Goal: Transaction & Acquisition: Book appointment/travel/reservation

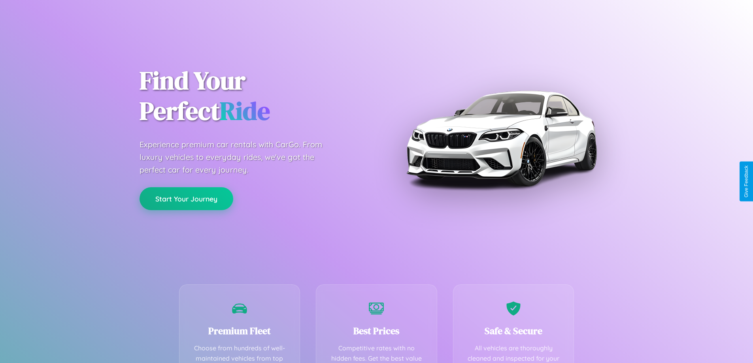
click at [186, 199] on button "Start Your Journey" at bounding box center [187, 198] width 94 height 23
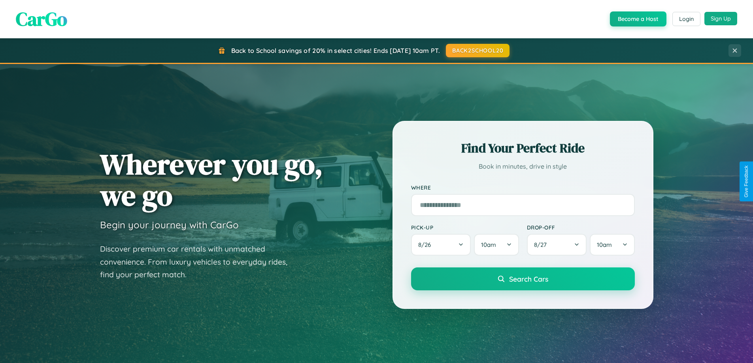
click at [721, 19] on button "Sign Up" at bounding box center [721, 18] width 33 height 13
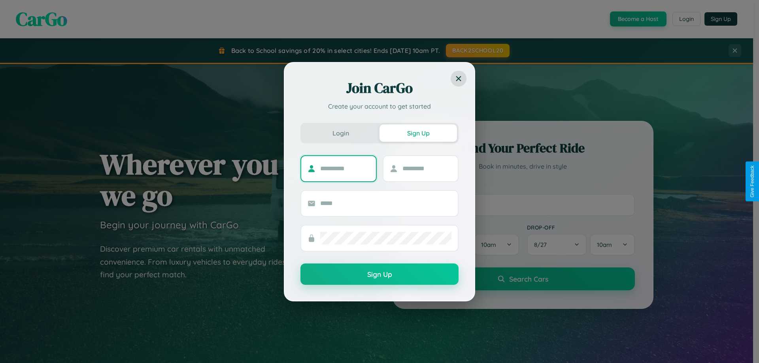
click at [345, 168] on input "text" at bounding box center [344, 169] width 49 height 13
type input "****"
click at [427, 168] on input "text" at bounding box center [427, 169] width 49 height 13
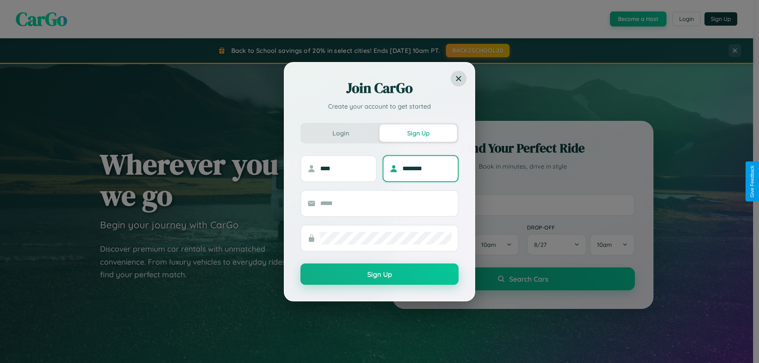
type input "********"
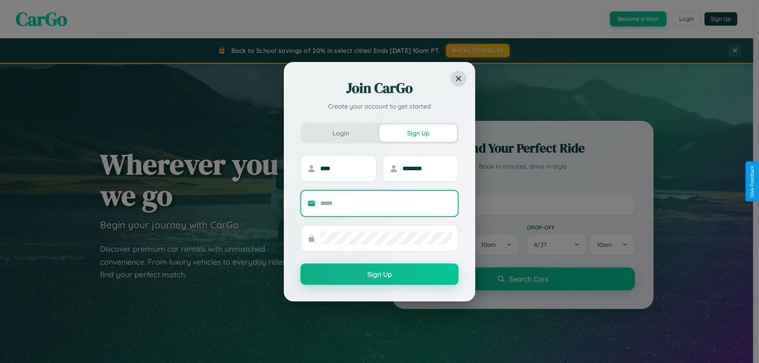
click at [386, 203] on input "text" at bounding box center [385, 203] width 131 height 13
type input "**********"
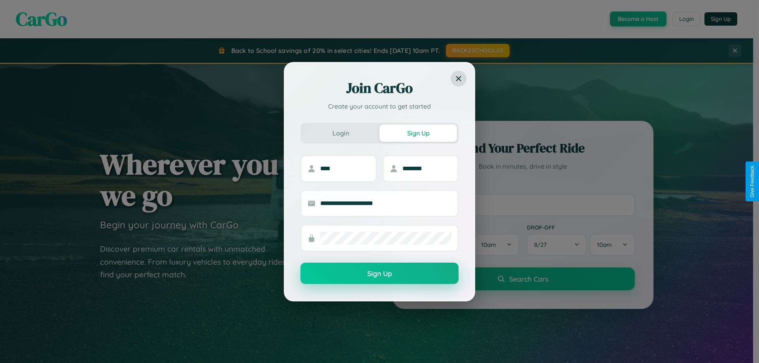
click at [380, 274] on button "Sign Up" at bounding box center [379, 273] width 158 height 21
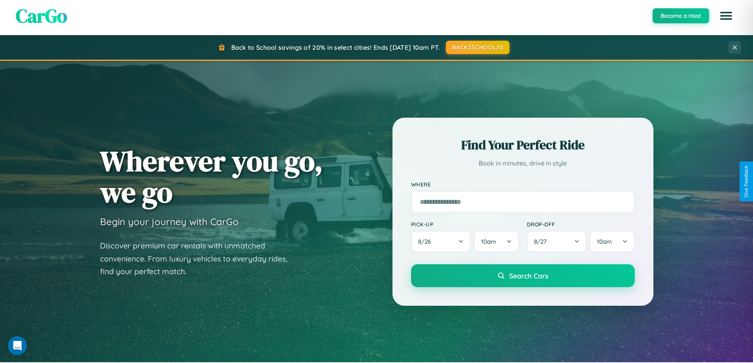
scroll to position [544, 0]
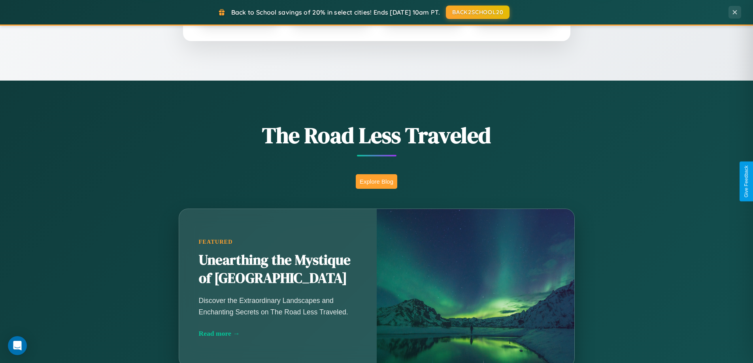
click at [376, 181] on button "Explore Blog" at bounding box center [377, 181] width 42 height 15
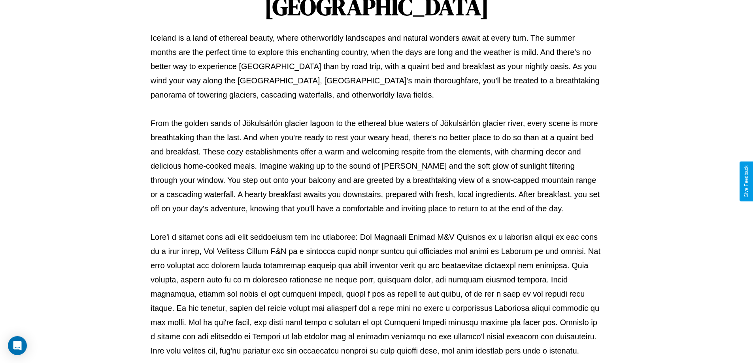
scroll to position [256, 0]
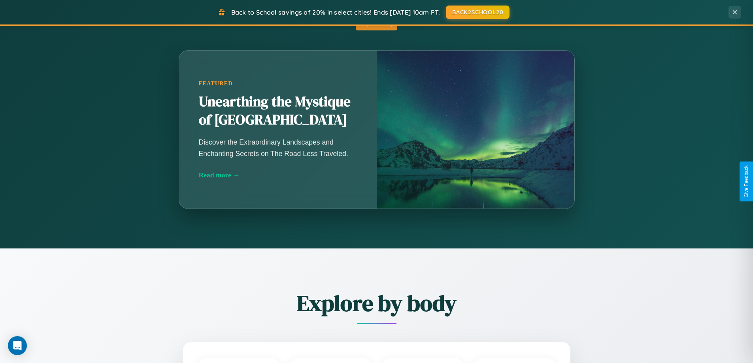
scroll to position [926, 0]
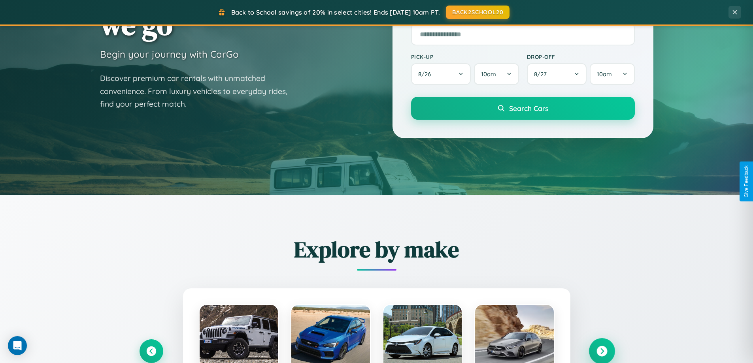
click at [602, 351] on icon at bounding box center [602, 351] width 11 height 11
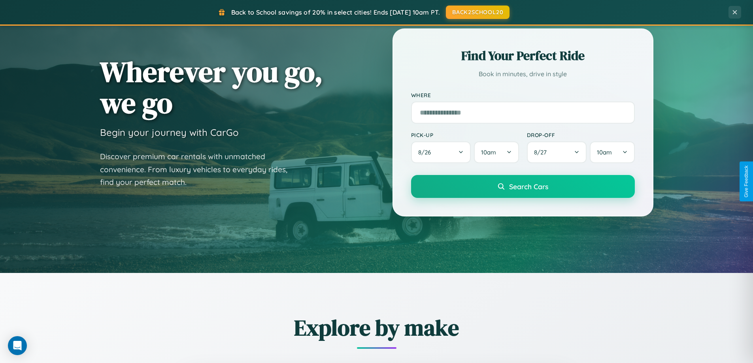
scroll to position [23, 0]
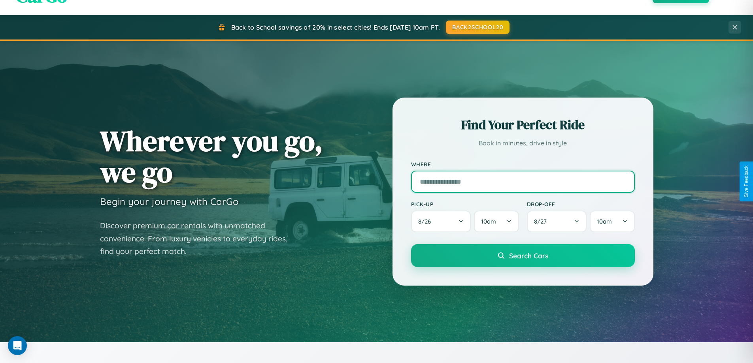
click at [523, 181] on input "text" at bounding box center [523, 182] width 224 height 22
type input "**********"
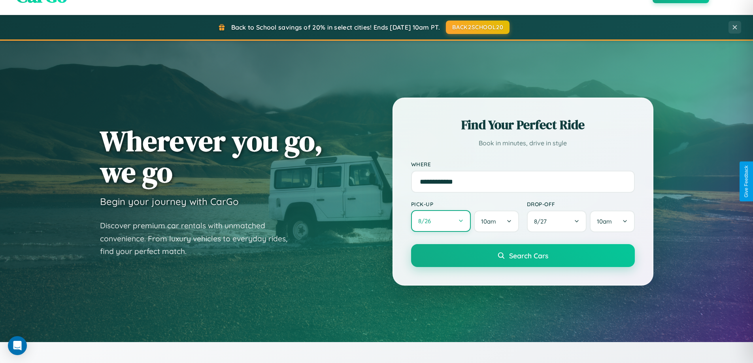
click at [441, 221] on button "8 / 26" at bounding box center [441, 221] width 60 height 22
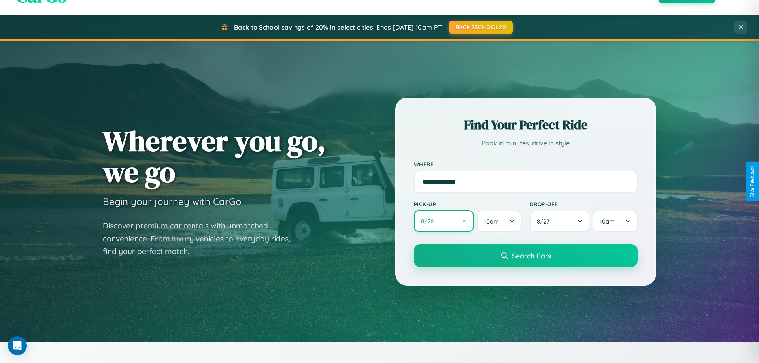
select select "*"
select select "****"
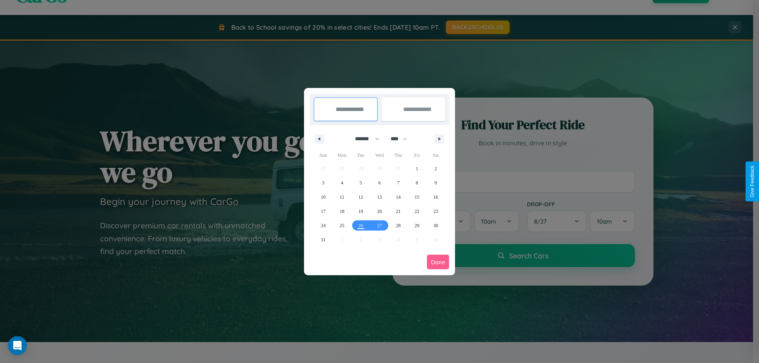
drag, startPoint x: 364, startPoint y: 139, endPoint x: 380, endPoint y: 159, distance: 25.3
click at [364, 139] on select "******* ******** ***** ***** *** **** **** ****** ********* ******* ******** **…" at bounding box center [366, 138] width 34 height 13
select select "**"
click at [361, 197] on span "11" at bounding box center [361, 197] width 5 height 14
type input "**********"
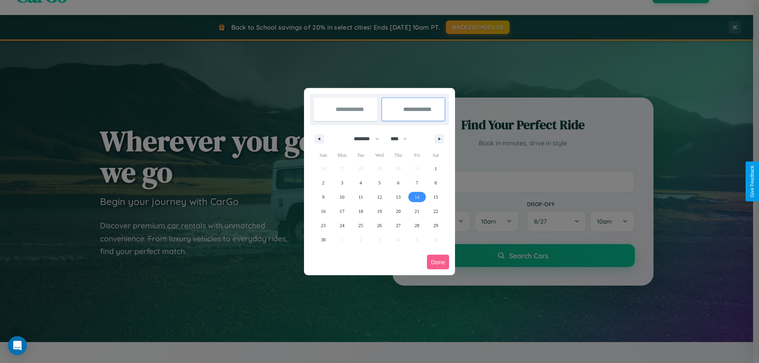
click at [417, 197] on span "14" at bounding box center [417, 197] width 5 height 14
type input "**********"
click at [438, 262] on button "Done" at bounding box center [438, 262] width 22 height 15
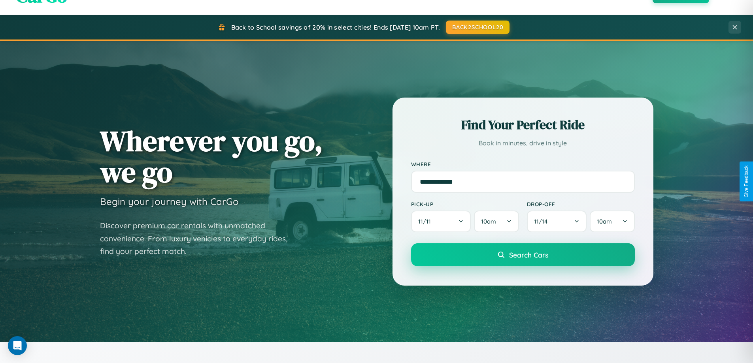
click at [523, 255] on span "Search Cars" at bounding box center [528, 255] width 39 height 9
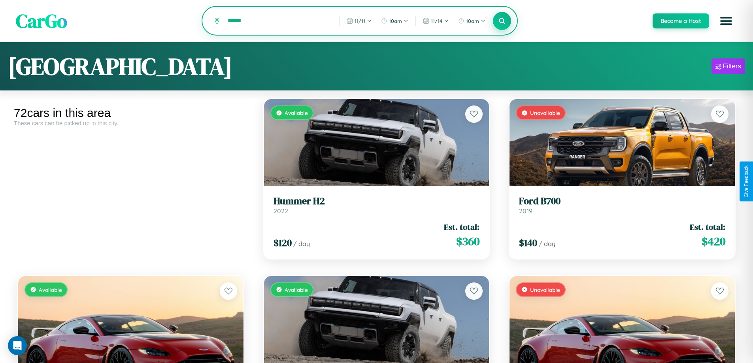
type input "******"
click at [502, 21] on icon at bounding box center [503, 21] width 8 height 8
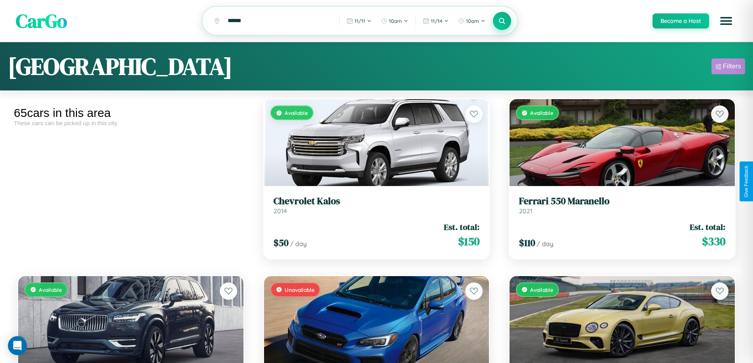
click at [728, 68] on div "Filters" at bounding box center [732, 66] width 18 height 8
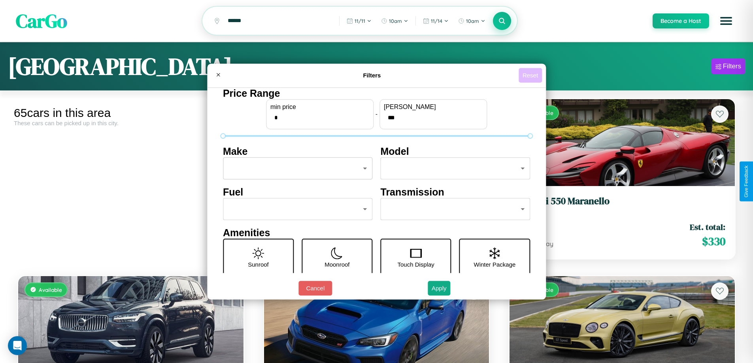
click at [531, 75] on button "Reset" at bounding box center [530, 75] width 23 height 15
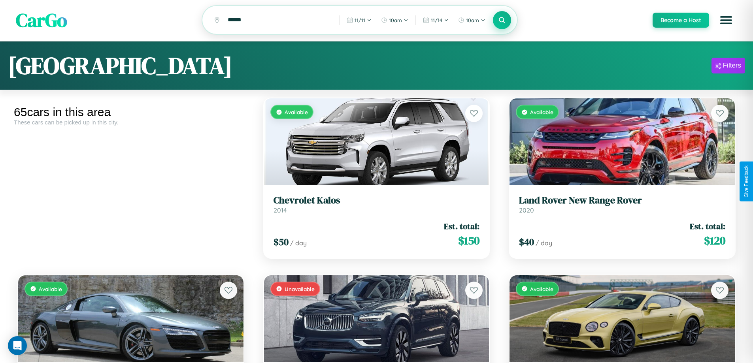
scroll to position [111, 0]
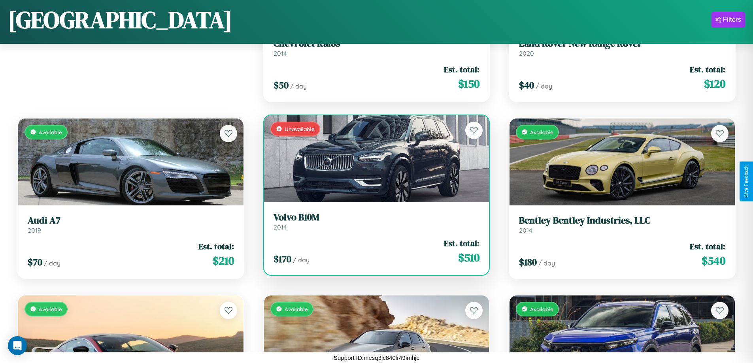
click at [373, 225] on link "Volvo B10M 2014" at bounding box center [377, 221] width 206 height 19
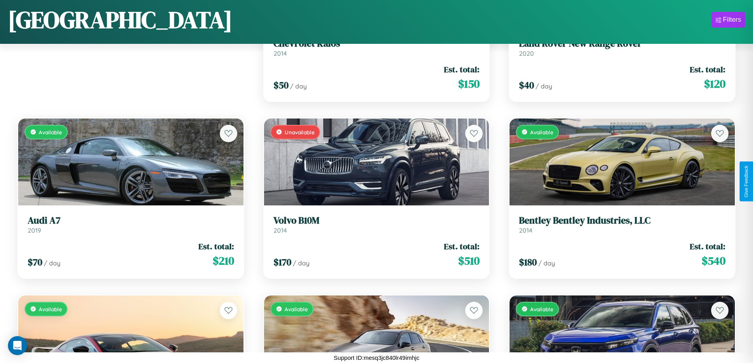
scroll to position [996, 0]
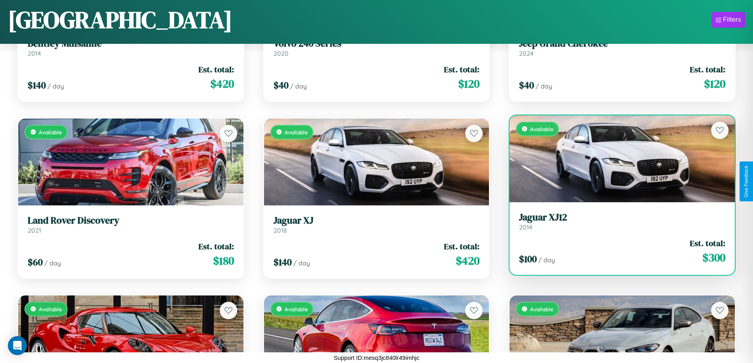
click at [617, 162] on div "Available" at bounding box center [622, 158] width 225 height 87
click at [617, 159] on div "Available" at bounding box center [622, 158] width 225 height 87
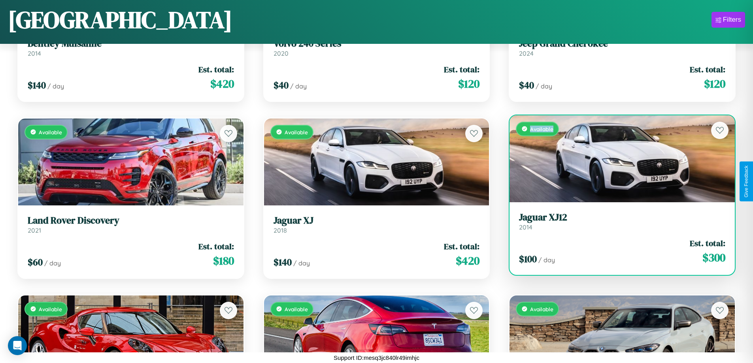
click at [617, 159] on div "Available" at bounding box center [622, 158] width 225 height 87
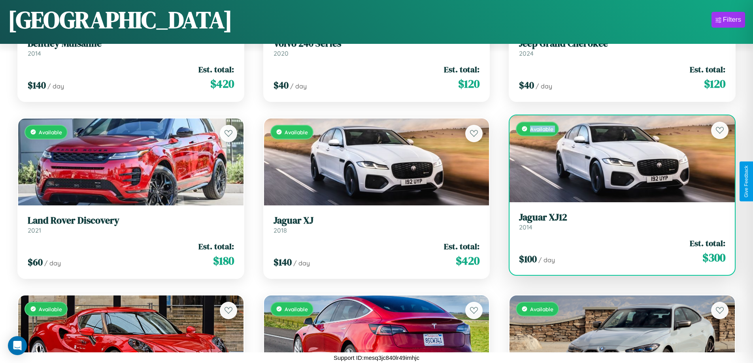
click at [617, 159] on div "Available" at bounding box center [622, 158] width 225 height 87
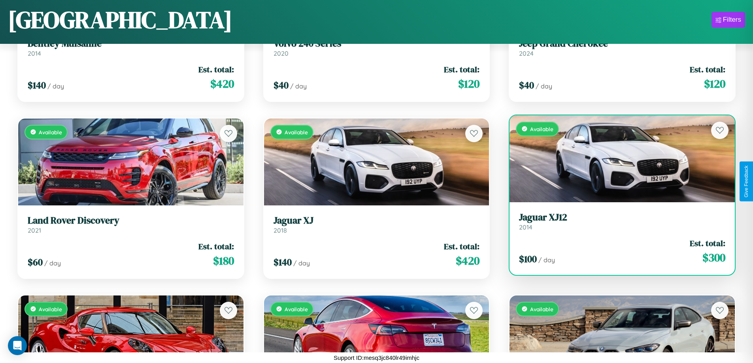
click at [617, 159] on div "Available" at bounding box center [622, 158] width 225 height 87
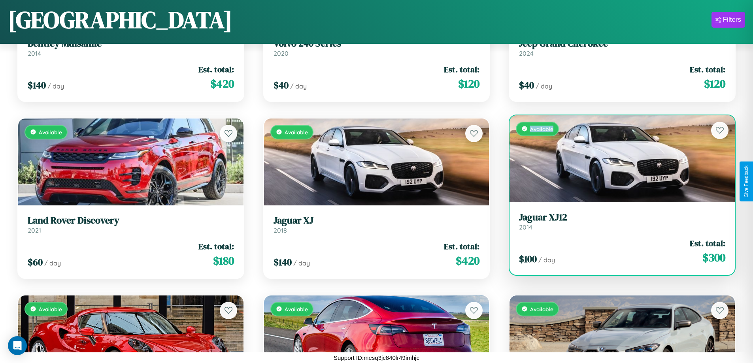
click at [617, 159] on div "Available" at bounding box center [622, 158] width 225 height 87
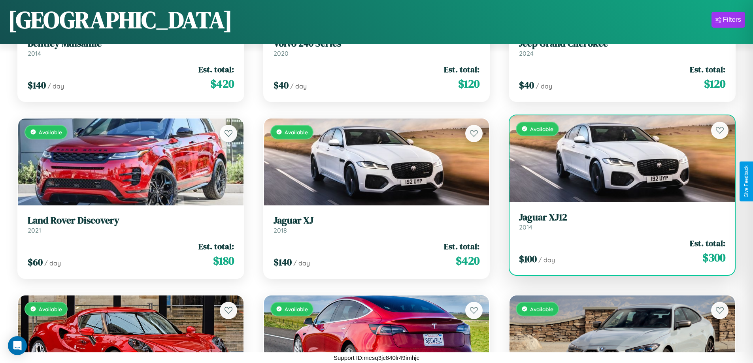
click at [617, 221] on h3 "Jaguar XJ12" at bounding box center [622, 217] width 206 height 11
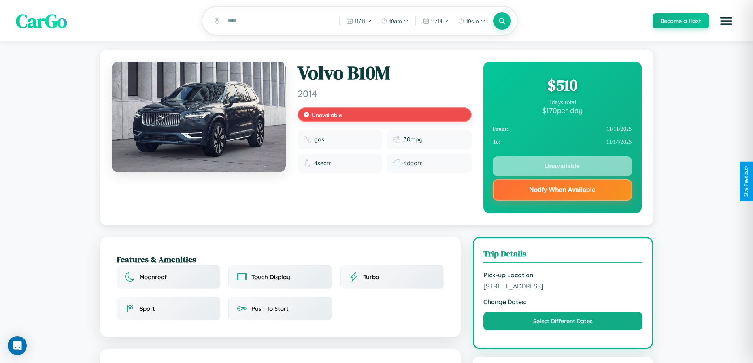
scroll to position [106, 0]
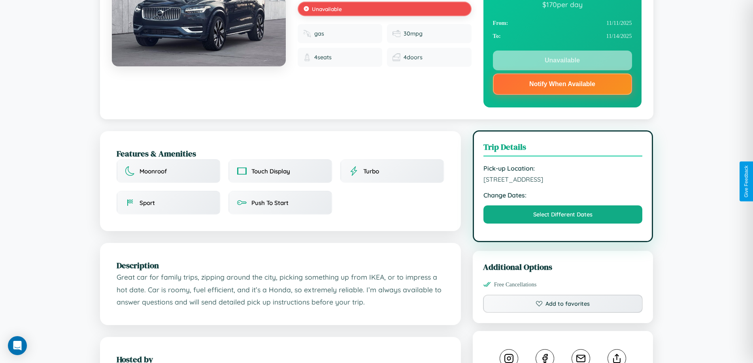
click at [563, 181] on span "3263 Elm Street Athens 11077 Greece" at bounding box center [563, 180] width 159 height 8
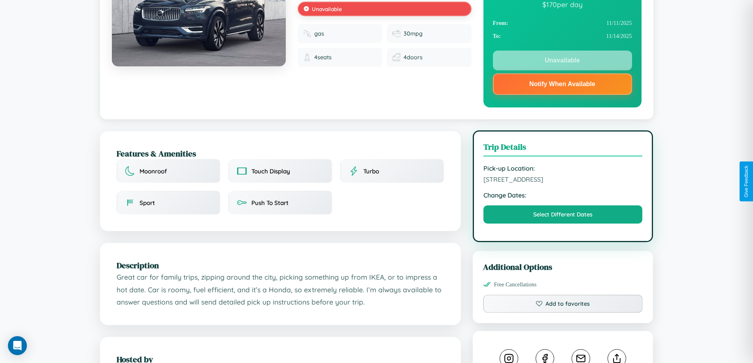
click at [563, 181] on span "3263 Elm Street Athens 11077 Greece" at bounding box center [563, 180] width 159 height 8
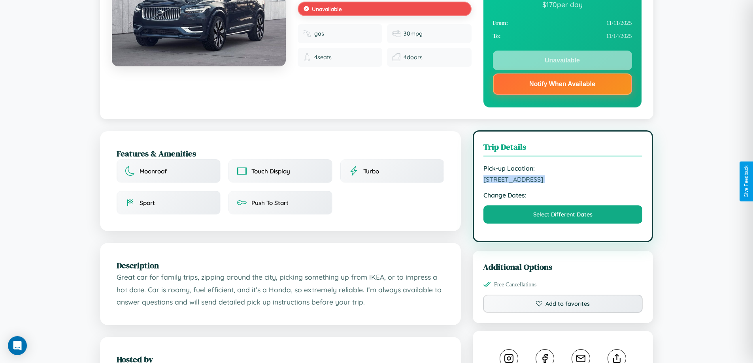
click at [563, 181] on span "3263 Elm Street Athens 11077 Greece" at bounding box center [563, 180] width 159 height 8
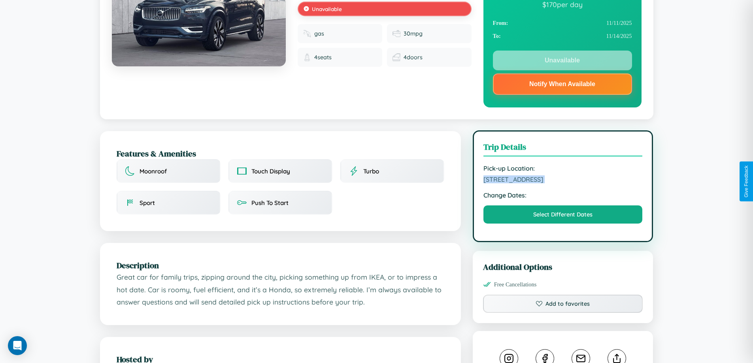
click at [563, 181] on span "3263 Elm Street Athens 11077 Greece" at bounding box center [563, 180] width 159 height 8
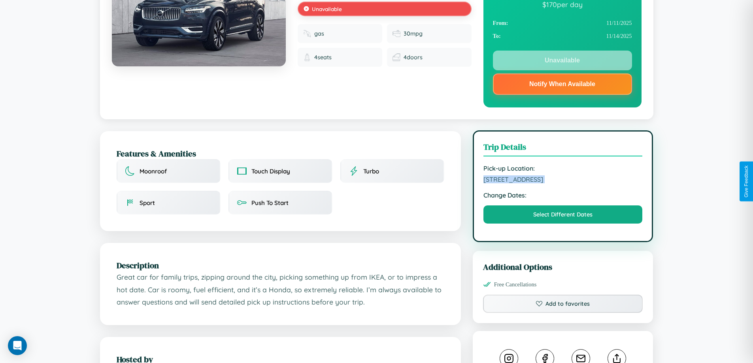
click at [563, 181] on span "3263 Elm Street Athens 11077 Greece" at bounding box center [563, 180] width 159 height 8
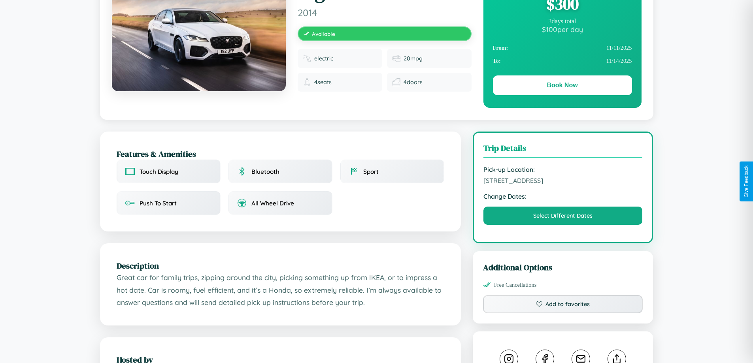
scroll to position [205, 0]
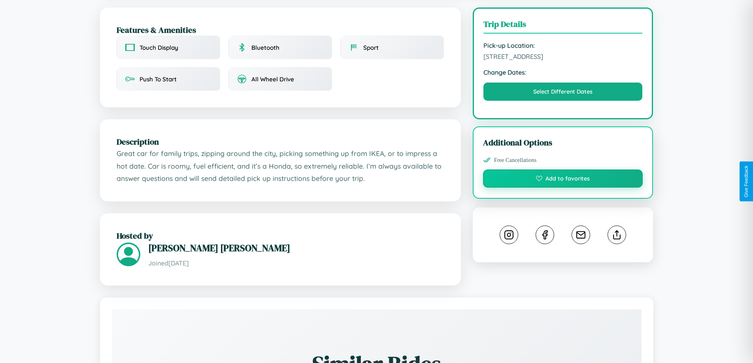
click at [563, 180] on button "Add to favorites" at bounding box center [563, 179] width 160 height 18
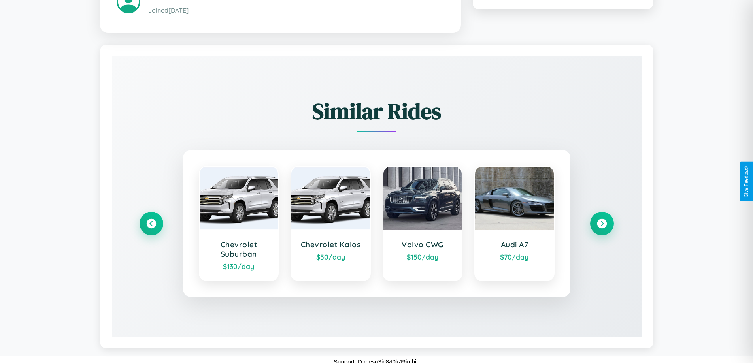
scroll to position [463, 0]
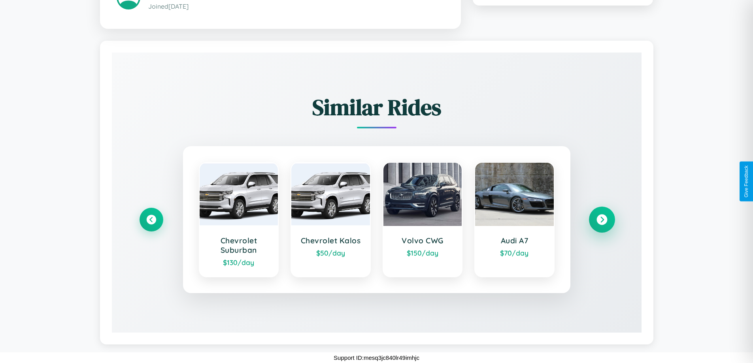
click at [602, 219] on icon at bounding box center [602, 219] width 11 height 11
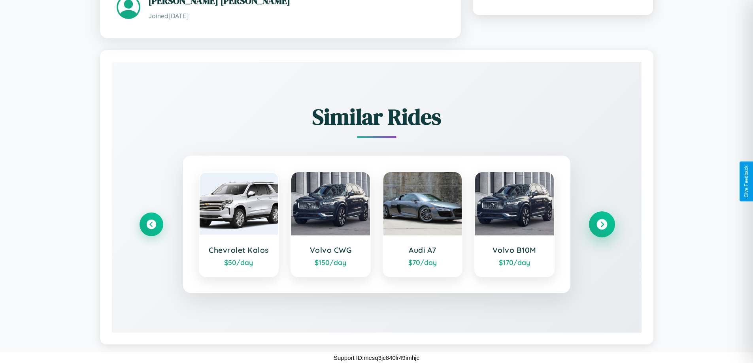
click at [602, 224] on icon at bounding box center [602, 224] width 11 height 11
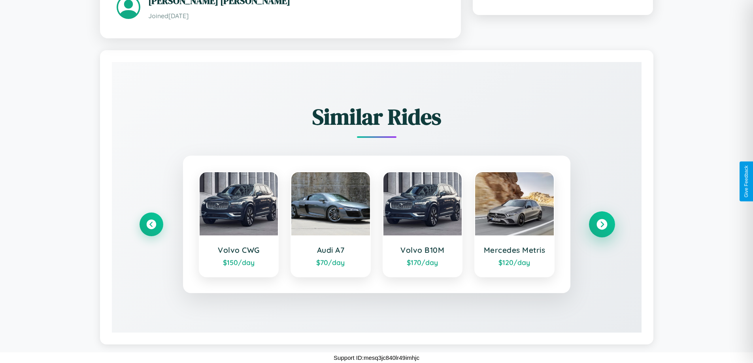
click at [602, 224] on icon at bounding box center [602, 224] width 11 height 11
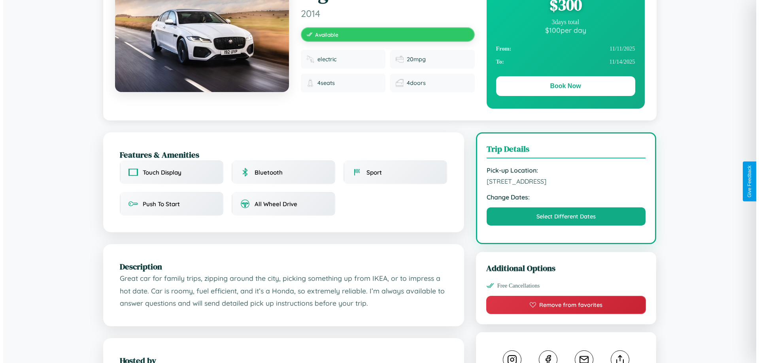
scroll to position [0, 0]
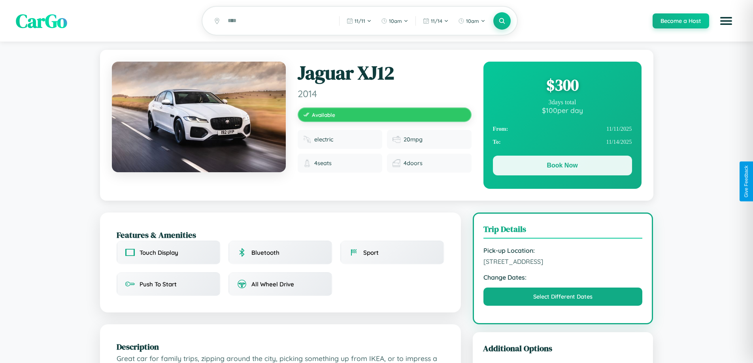
click at [562, 167] on button "Book Now" at bounding box center [562, 166] width 139 height 20
